Goal: Task Accomplishment & Management: Manage account settings

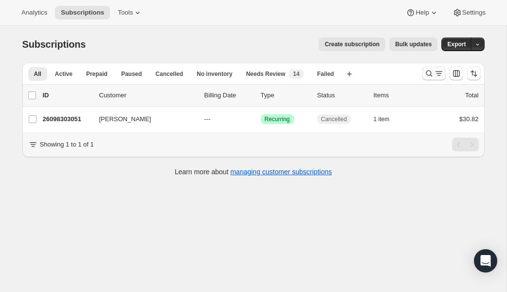
click at [432, 75] on icon "Search and filter results" at bounding box center [429, 74] width 10 height 10
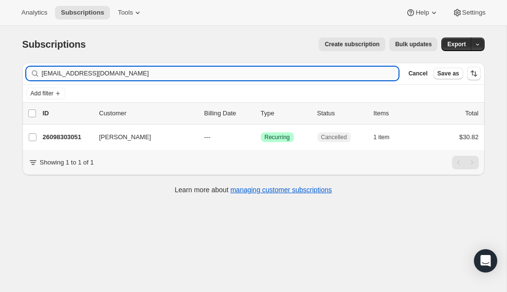
click at [181, 73] on input "[EMAIL_ADDRESS][DOMAIN_NAME]" at bounding box center [220, 74] width 357 height 14
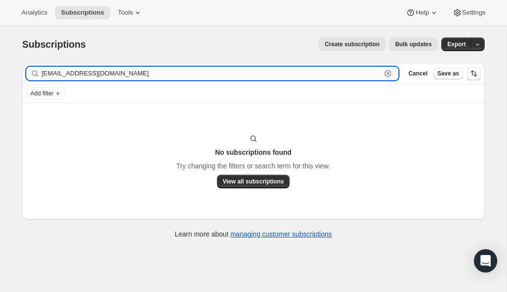
click at [155, 76] on input "[EMAIL_ADDRESS][DOMAIN_NAME]" at bounding box center [212, 74] width 340 height 14
paste input "[EMAIL_ADDRESS][DOMAIN_NAME]"
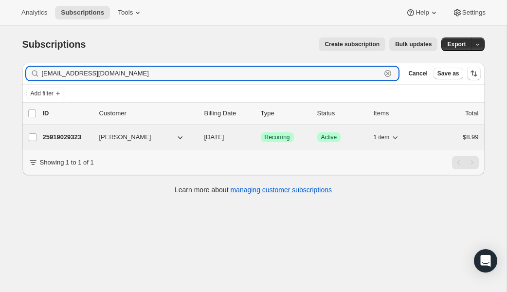
type input "[EMAIL_ADDRESS][DOMAIN_NAME]"
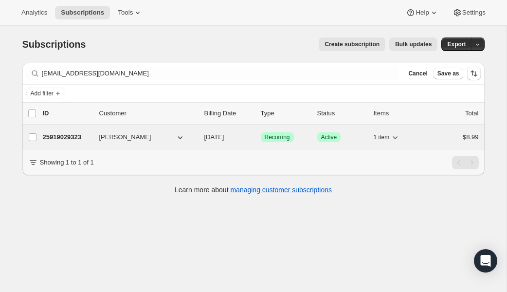
click at [66, 134] on p "25919029323" at bounding box center [67, 137] width 49 height 10
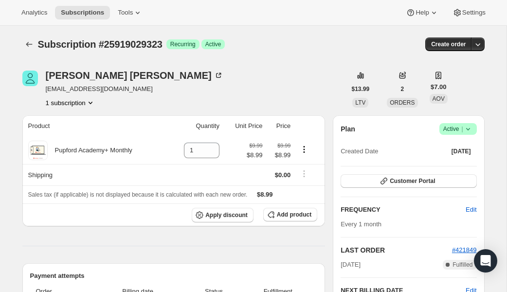
click at [472, 127] on icon at bounding box center [468, 129] width 10 height 10
click at [475, 162] on span "Cancel subscription" at bounding box center [454, 164] width 55 height 7
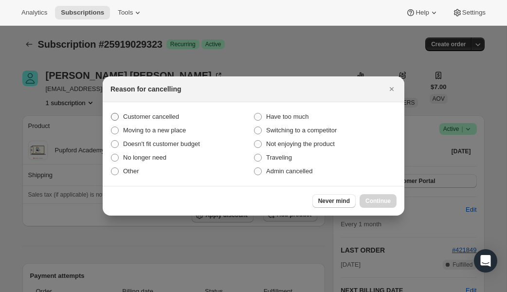
click at [146, 121] on span "Customer cancelled" at bounding box center [151, 117] width 56 height 10
click at [111, 113] on input "Customer cancelled" at bounding box center [111, 113] width 0 height 0
radio input "true"
click at [383, 203] on span "Continue" at bounding box center [377, 201] width 25 height 8
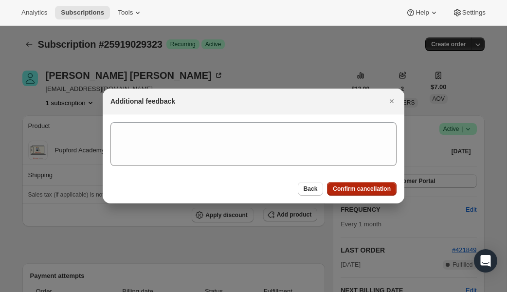
click at [372, 184] on button "Confirm cancellation" at bounding box center [362, 189] width 70 height 14
